Goal: Consume media (video, audio)

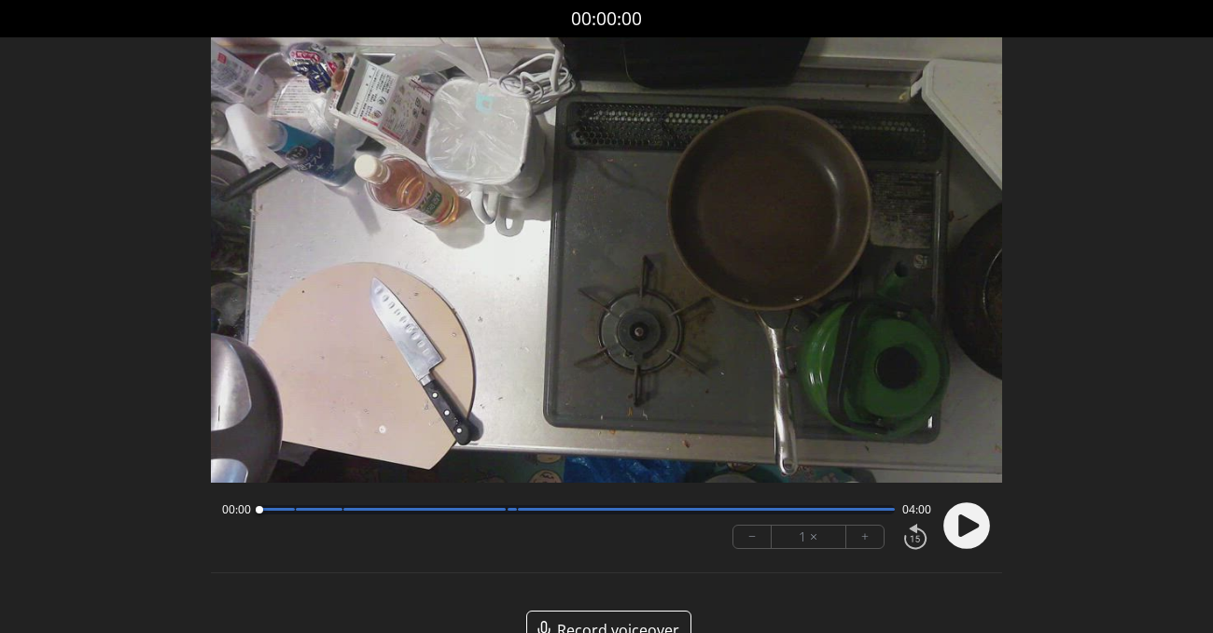
click at [447, 511] on div at bounding box center [577, 509] width 637 height 9
click at [468, 511] on div at bounding box center [577, 509] width 637 height 9
click at [482, 511] on div at bounding box center [577, 509] width 637 height 9
click at [983, 547] on icon at bounding box center [967, 525] width 49 height 49
click at [975, 536] on circle at bounding box center [967, 525] width 47 height 47
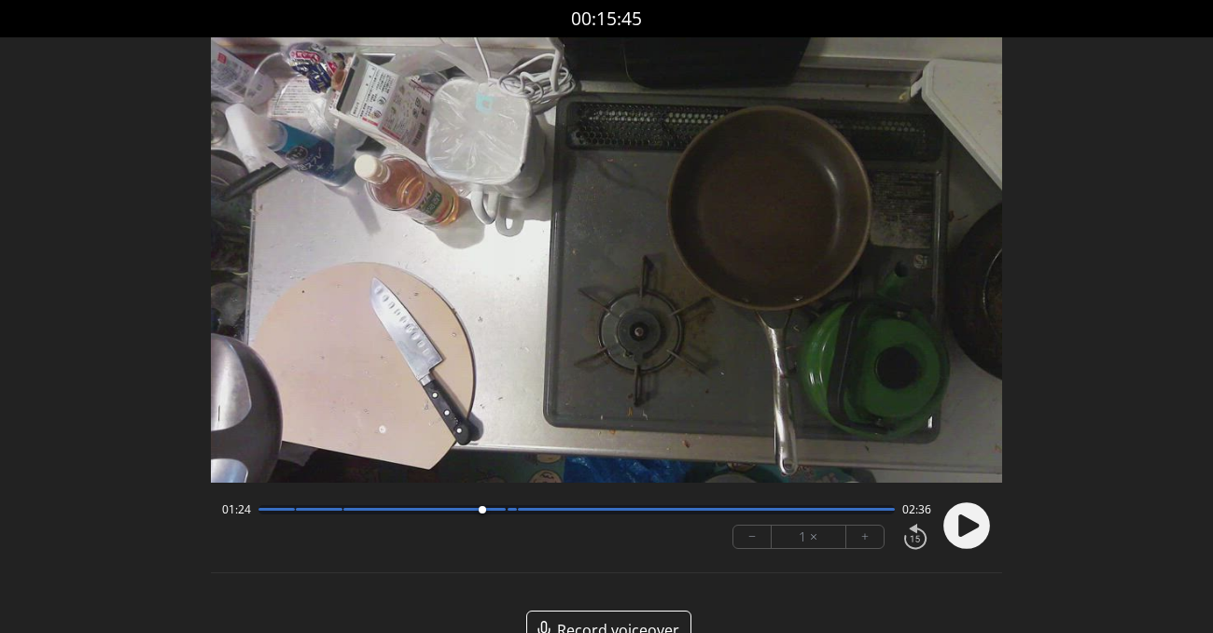
click at [972, 514] on circle at bounding box center [967, 525] width 47 height 47
click at [533, 513] on div at bounding box center [577, 509] width 637 height 9
click at [523, 510] on div at bounding box center [706, 509] width 377 height 3
click at [519, 509] on div at bounding box center [526, 509] width 25 height 25
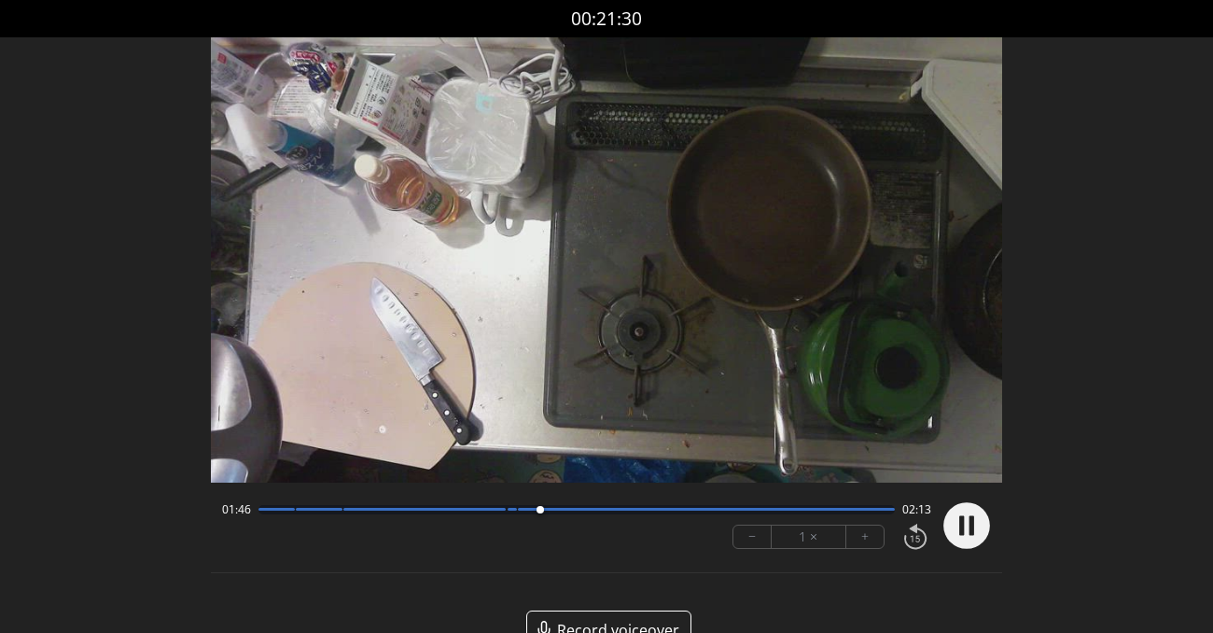
click at [521, 514] on div "01:46 02:13" at bounding box center [576, 509] width 709 height 15
click at [525, 511] on div at bounding box center [577, 509] width 637 height 9
click at [969, 525] on icon at bounding box center [971, 525] width 5 height 20
